Goal: Information Seeking & Learning: Find specific fact

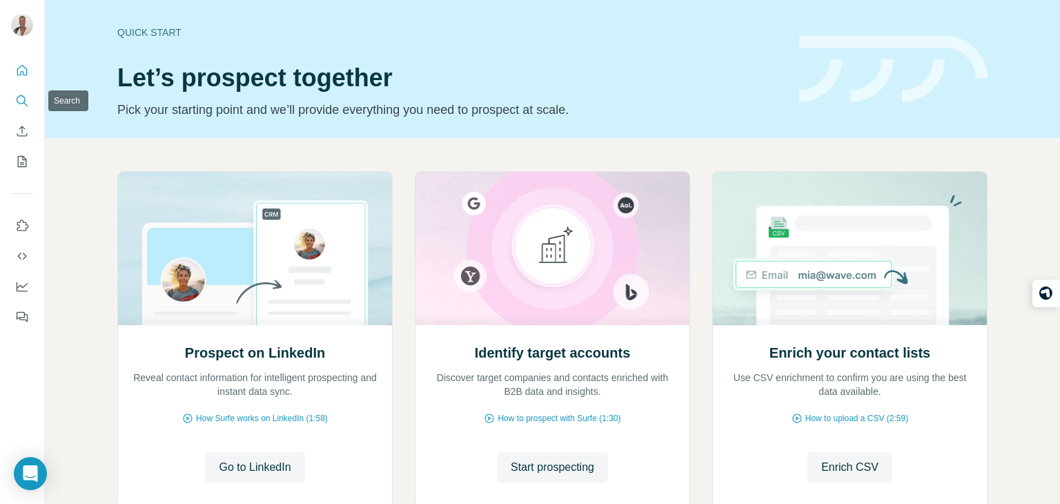
click at [26, 101] on icon "Search" at bounding box center [22, 101] width 14 height 14
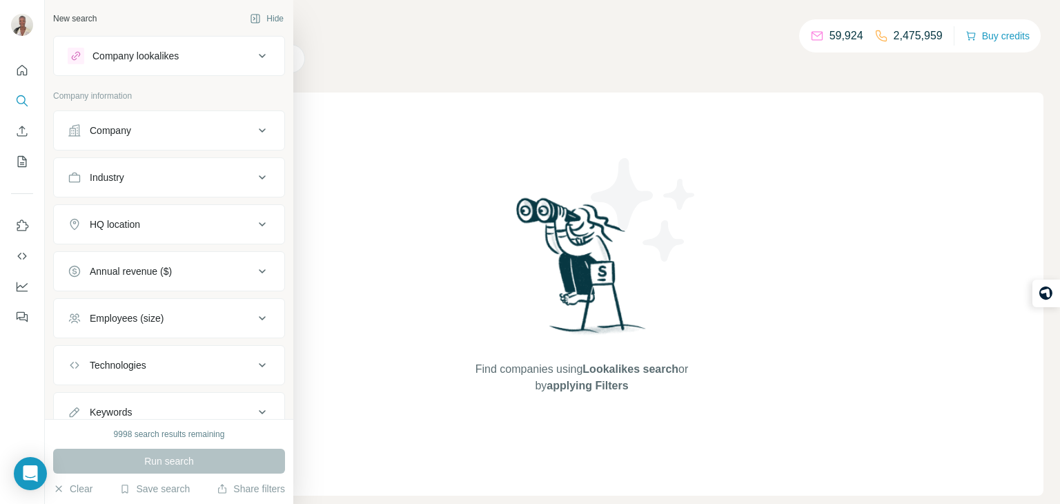
click at [90, 135] on div "Company" at bounding box center [110, 131] width 41 height 14
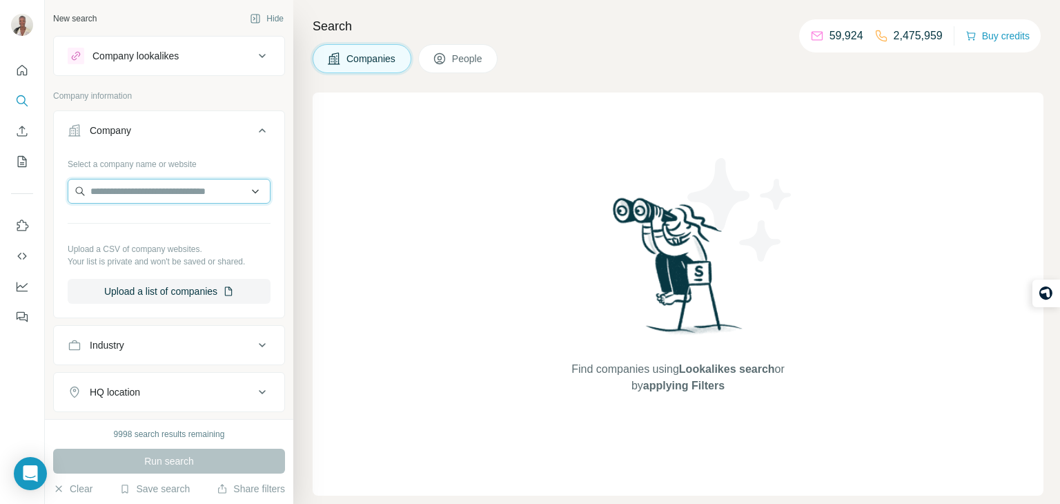
click at [123, 195] on input "text" at bounding box center [169, 191] width 203 height 25
paste input "**********"
type input "**********"
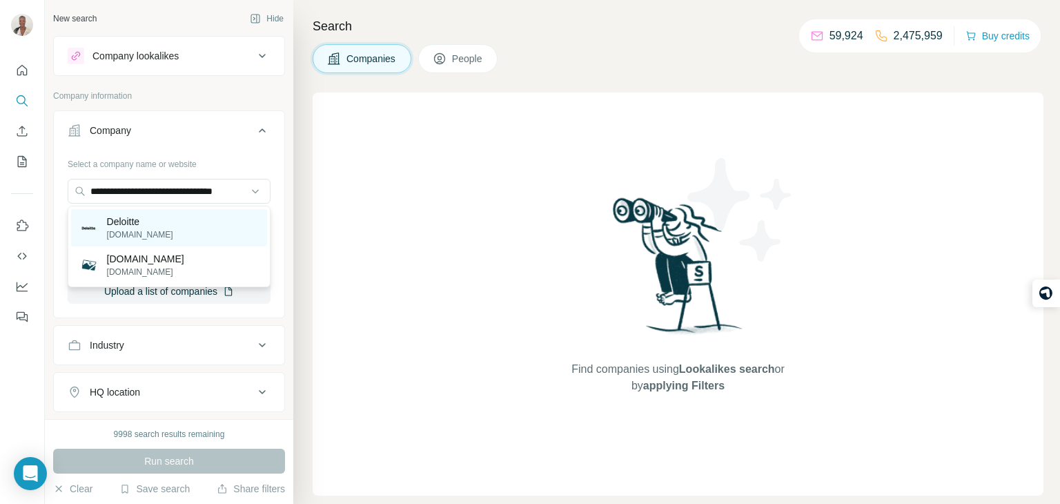
click at [161, 218] on div "Deloitte [DOMAIN_NAME]" at bounding box center [169, 227] width 196 height 37
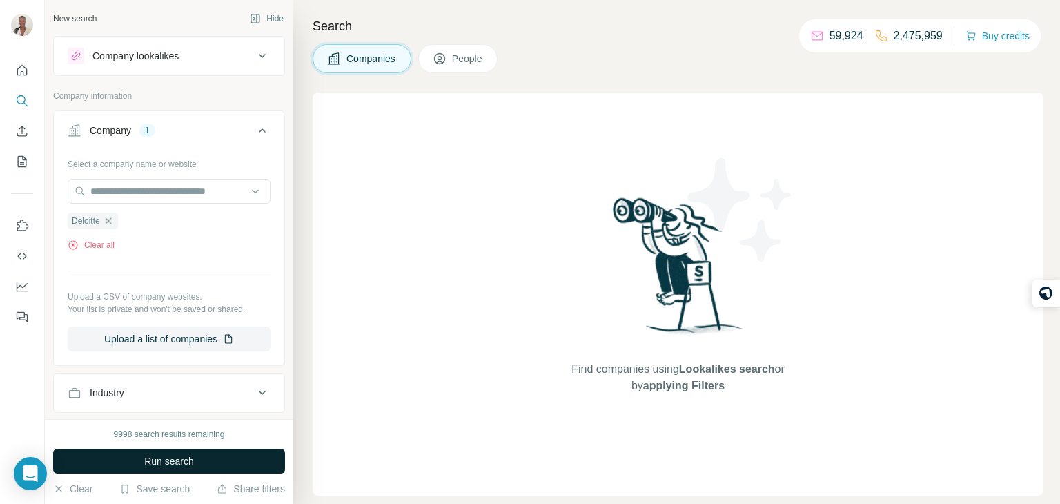
click at [177, 456] on span "Run search" at bounding box center [169, 461] width 50 height 14
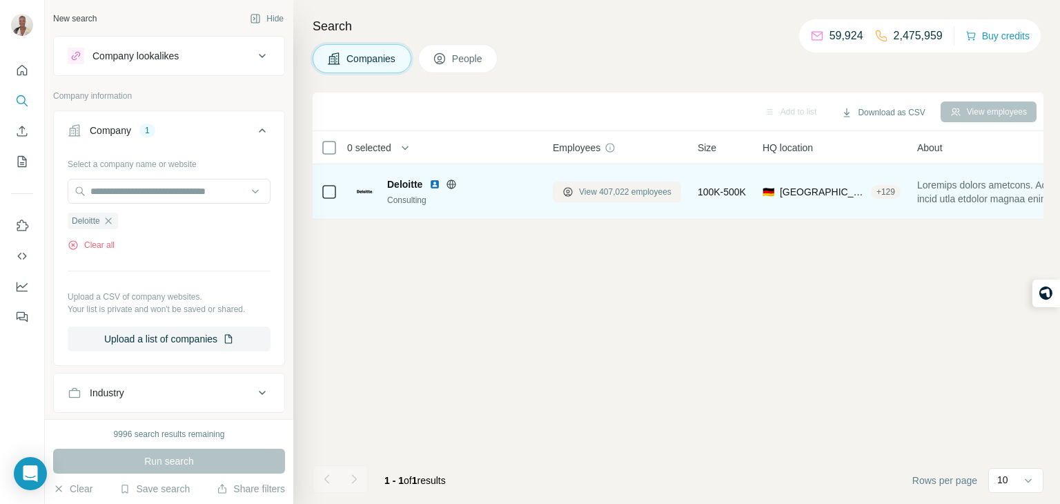
click at [580, 190] on span "View 407,022 employees" at bounding box center [625, 192] width 92 height 12
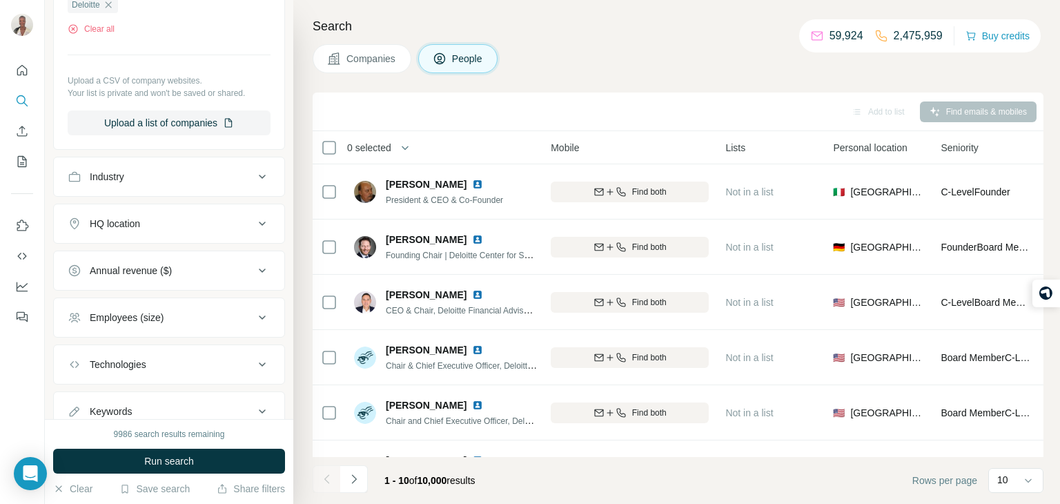
scroll to position [436, 0]
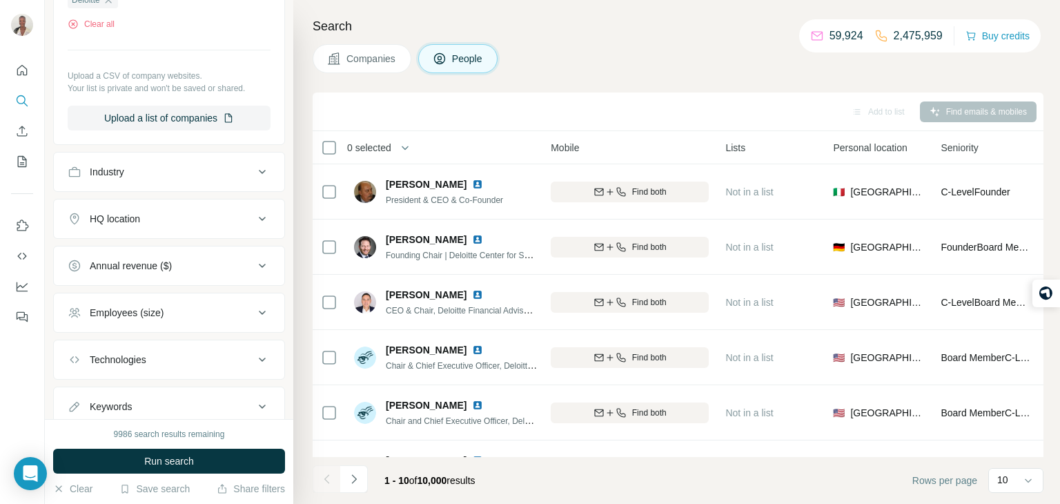
click at [210, 225] on button "HQ location" at bounding box center [169, 218] width 230 height 33
click at [183, 257] on input "text" at bounding box center [169, 253] width 203 height 25
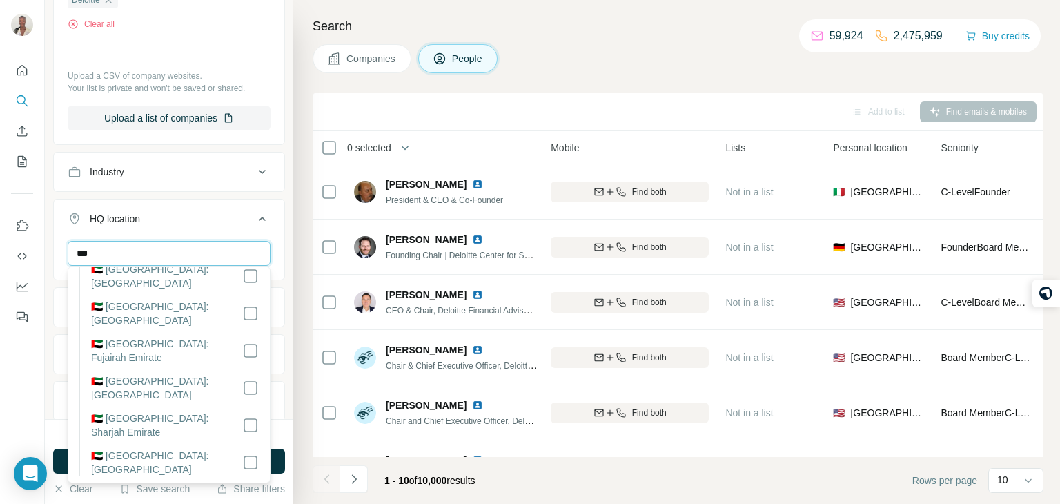
scroll to position [0, 0]
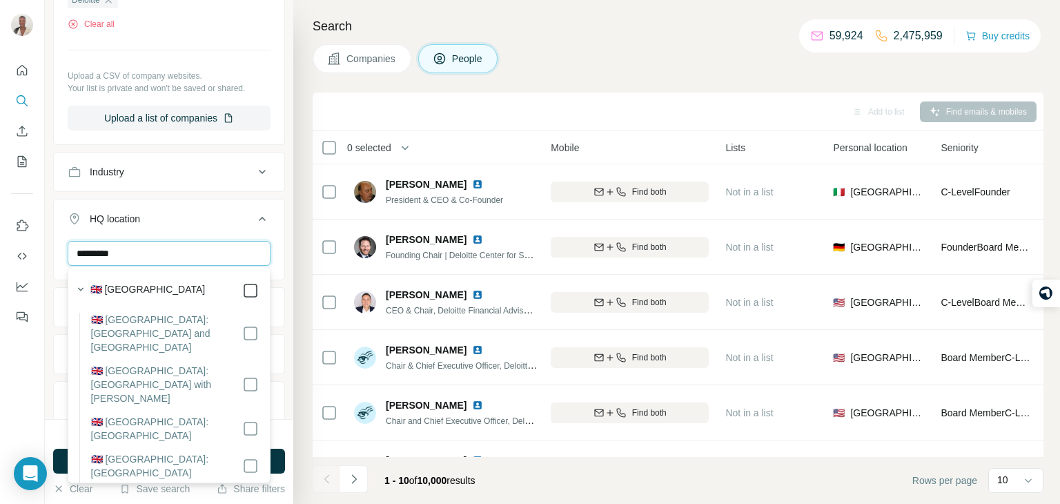
type input "*********"
click at [272, 217] on button "HQ location 1" at bounding box center [169, 221] width 230 height 39
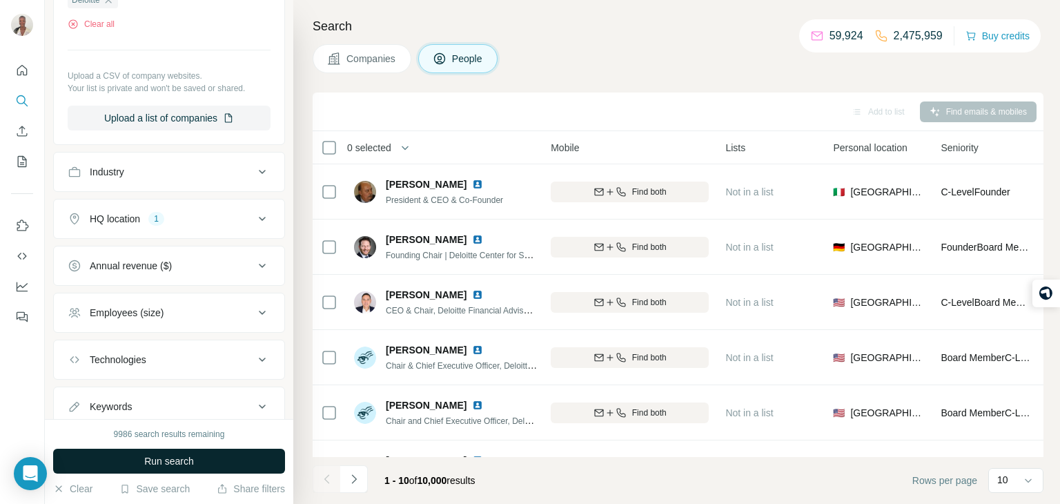
click at [181, 458] on span "Run search" at bounding box center [169, 461] width 50 height 14
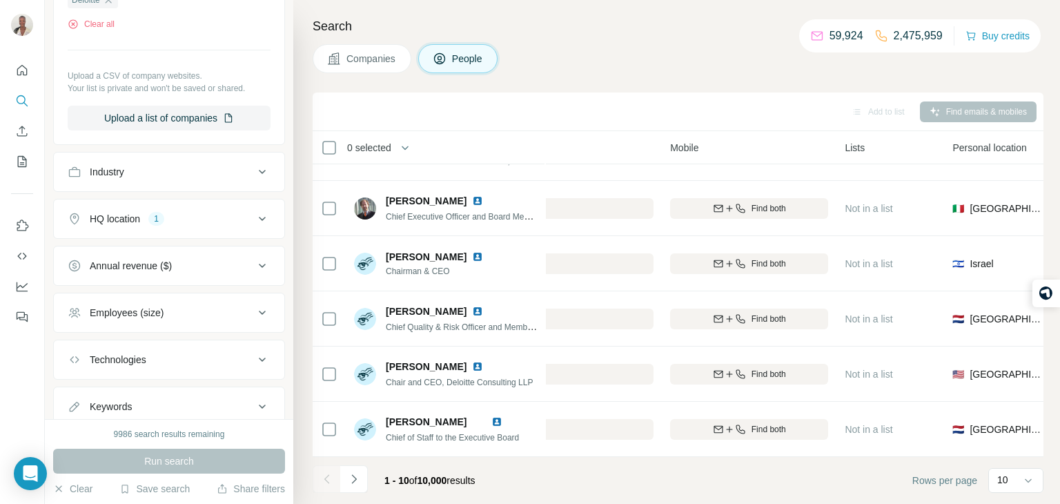
scroll to position [259, 460]
click at [360, 480] on icon "Navigate to next page" at bounding box center [354, 479] width 14 height 14
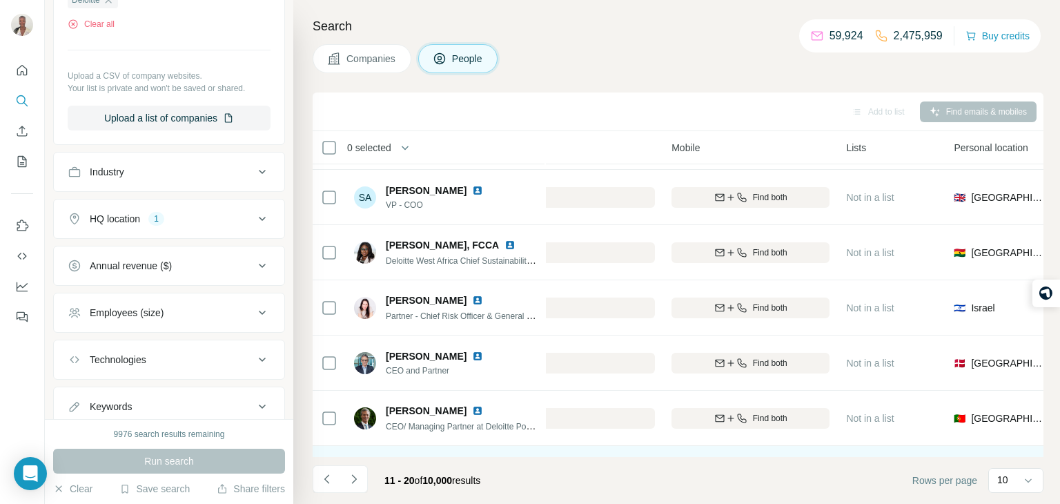
scroll to position [0, 460]
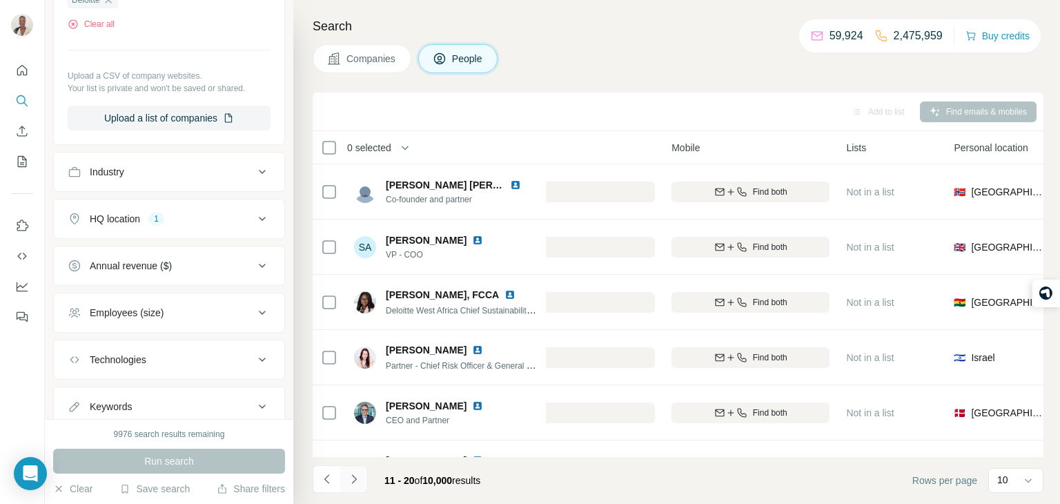
click at [366, 477] on button "Navigate to next page" at bounding box center [354, 479] width 28 height 28
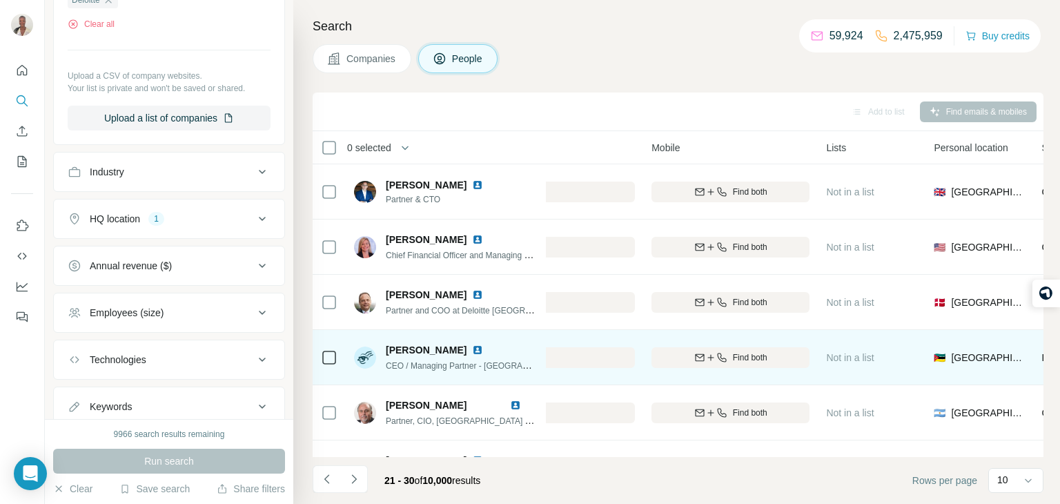
scroll to position [0, 486]
